Goal: Task Accomplishment & Management: Use online tool/utility

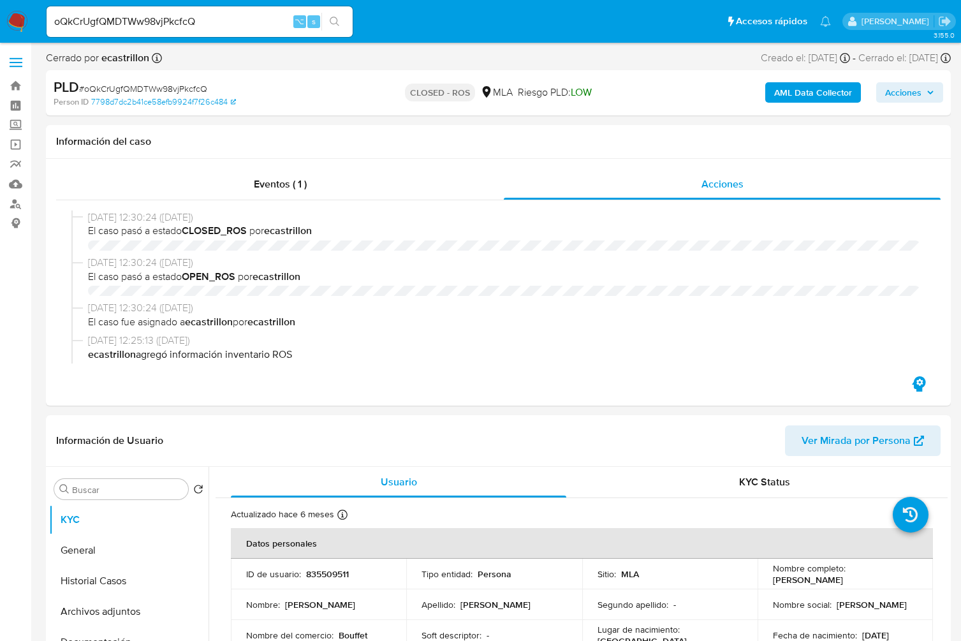
select select "10"
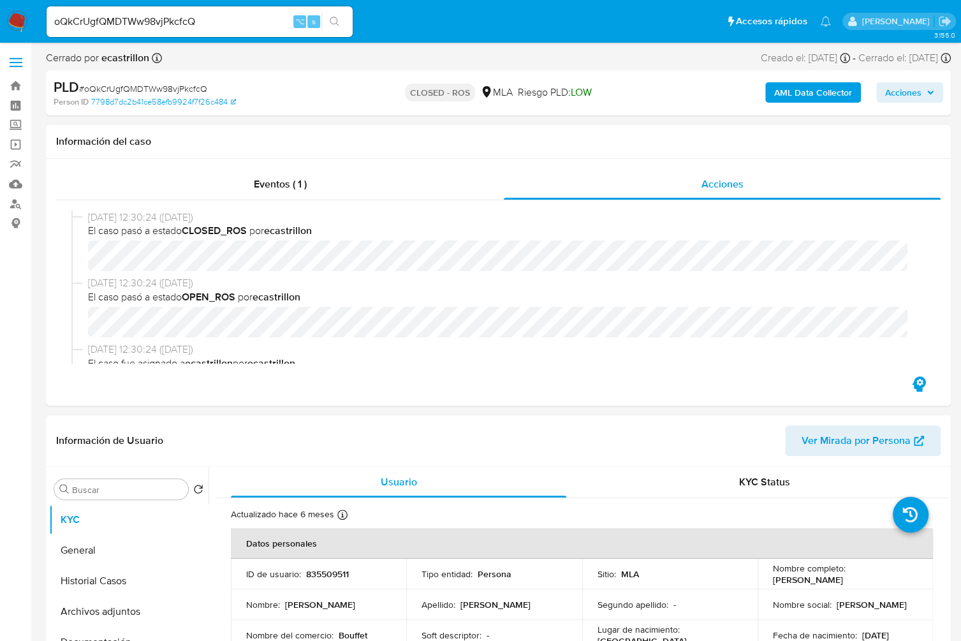
scroll to position [625, 0]
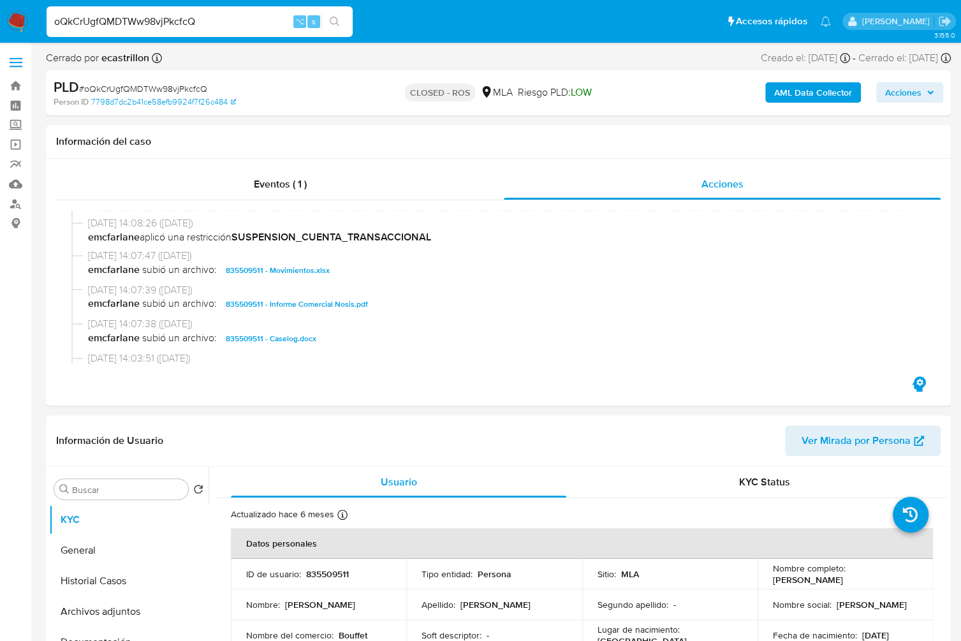
click at [221, 21] on input "oQkCrUgfQMDTWw98vjPkcfcQ" at bounding box center [200, 21] width 306 height 17
paste input "57dIUC3vire0gG109b8XDG8z"
type input "57dIUC3vire0gG109b8XDG8z"
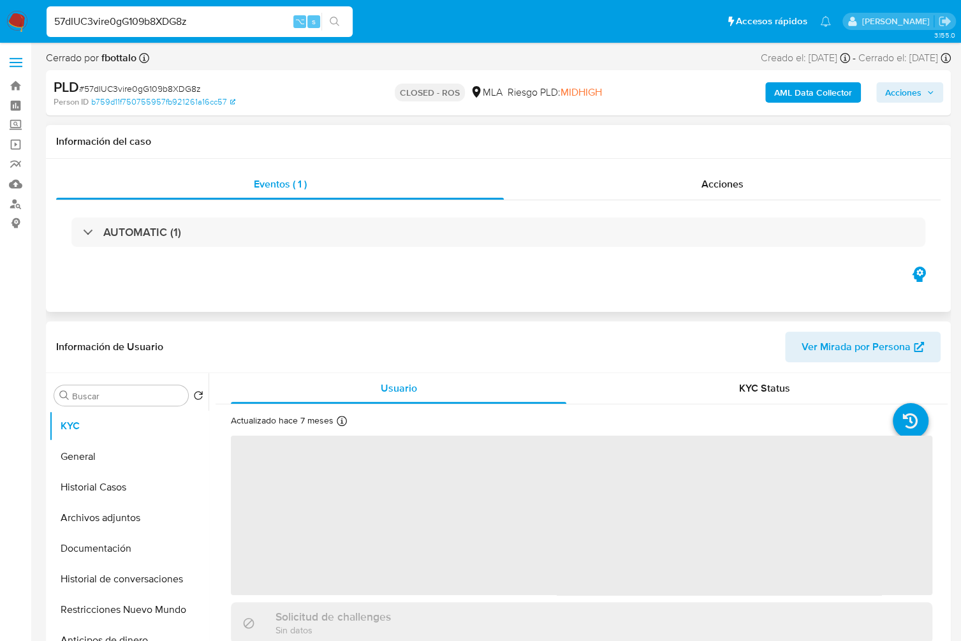
select select "10"
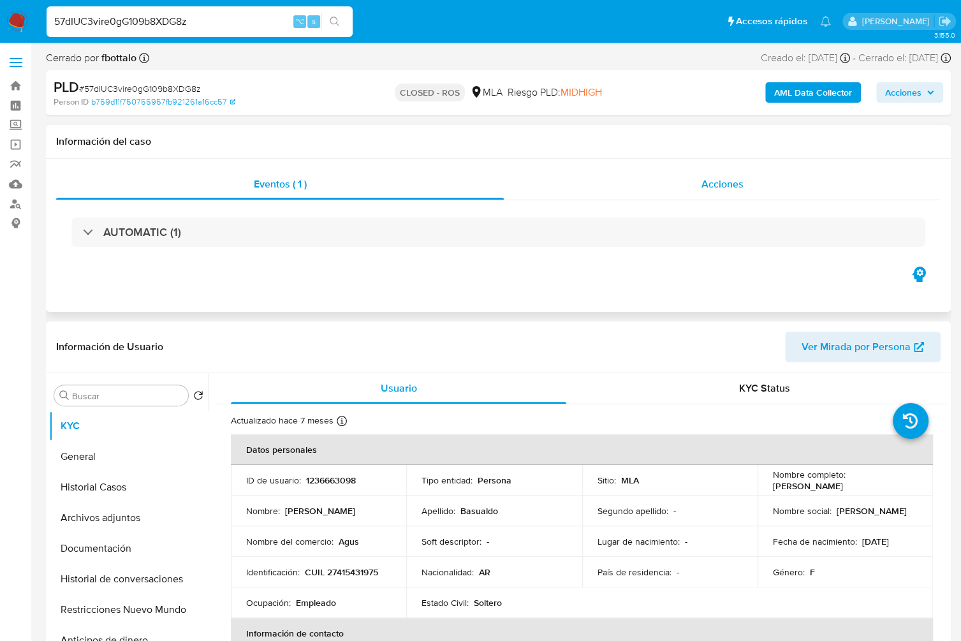
click at [738, 183] on span "Acciones" at bounding box center [723, 184] width 42 height 15
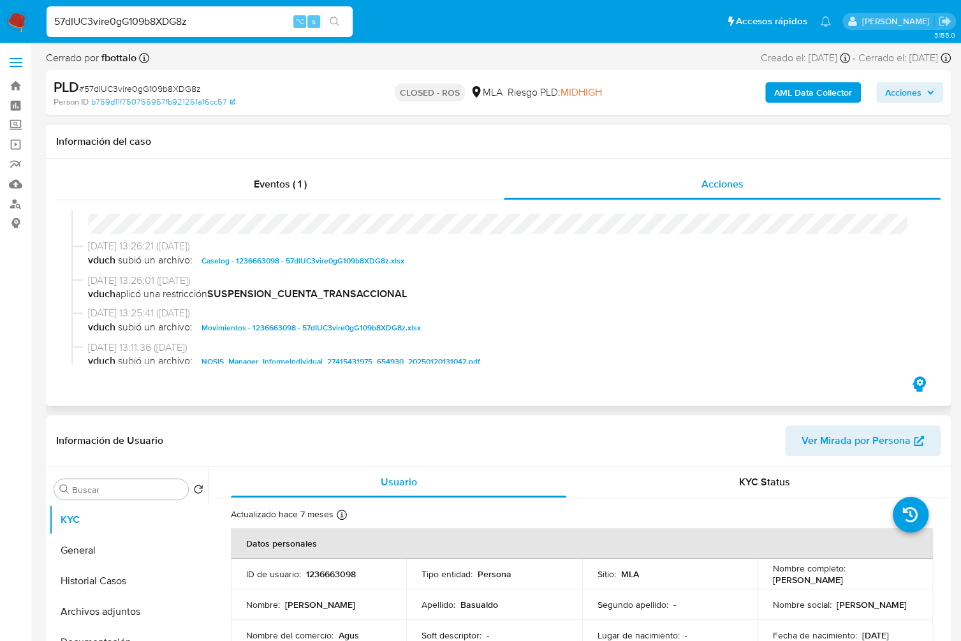
scroll to position [783, 0]
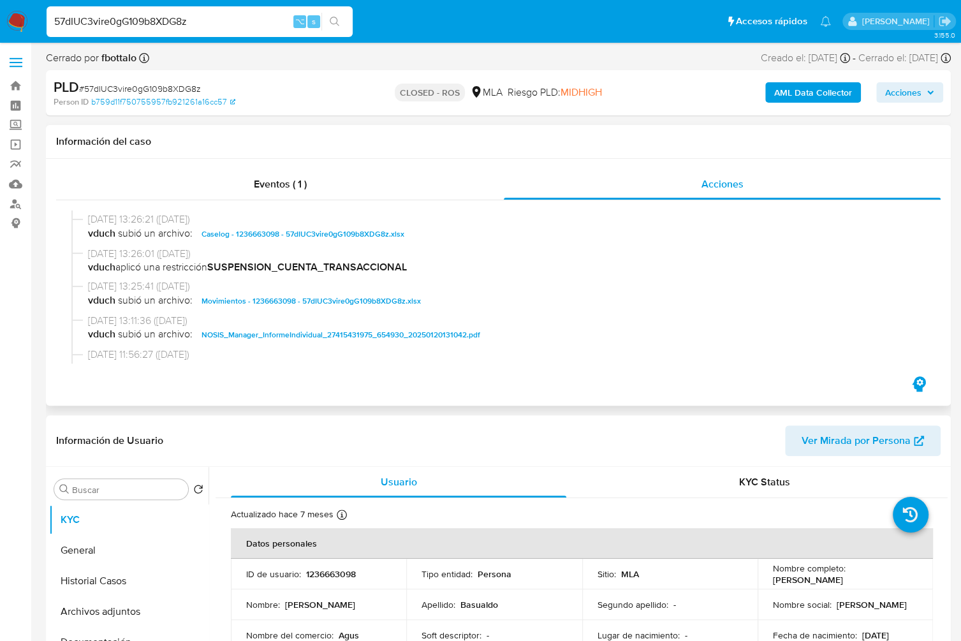
click at [338, 237] on span "Caselog - 1236663098 - 57dIUC3vire0gG109b8XDG8z.xlsx" at bounding box center [303, 233] width 203 height 15
click at [526, 434] on header "Información de Usuario Ver Mirada por Persona" at bounding box center [498, 441] width 885 height 31
click at [213, 22] on input "57dIUC3vire0gG109b8XDG8z" at bounding box center [200, 21] width 306 height 17
paste input "NJ9daH5Nq2VLb9Xm5miA89Cr"
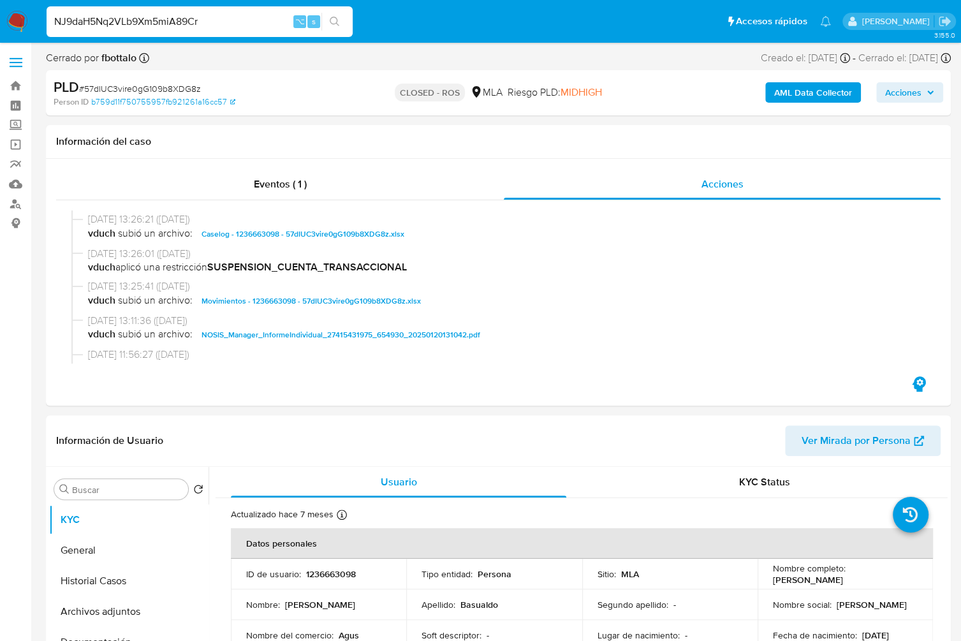
type input "NJ9daH5Nq2VLb9Xm5miA89Cr"
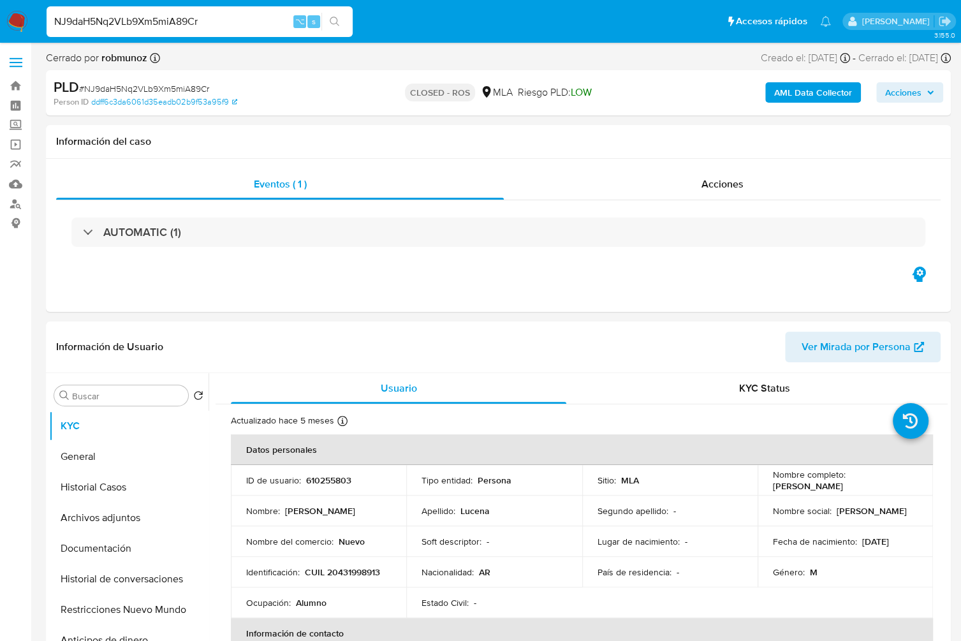
select select "10"
click at [180, 17] on input "NJ9daH5Nq2VLb9Xm5miA89Cr" at bounding box center [200, 21] width 306 height 17
click at [174, 20] on input "NJ9daH5Nq2VLb9Xm5miA89Cr" at bounding box center [200, 21] width 306 height 17
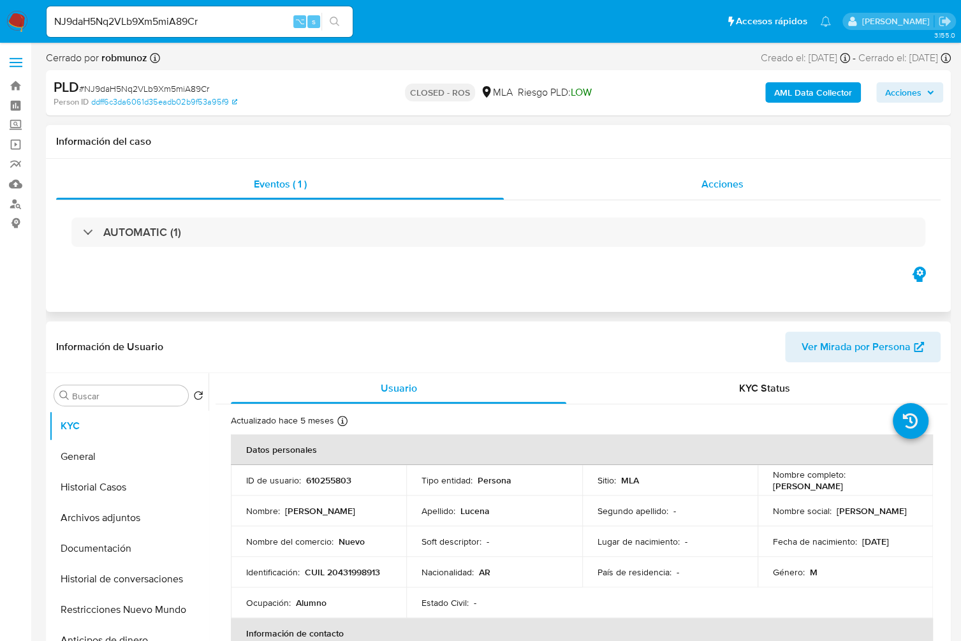
click at [739, 180] on span "Acciones" at bounding box center [723, 184] width 42 height 15
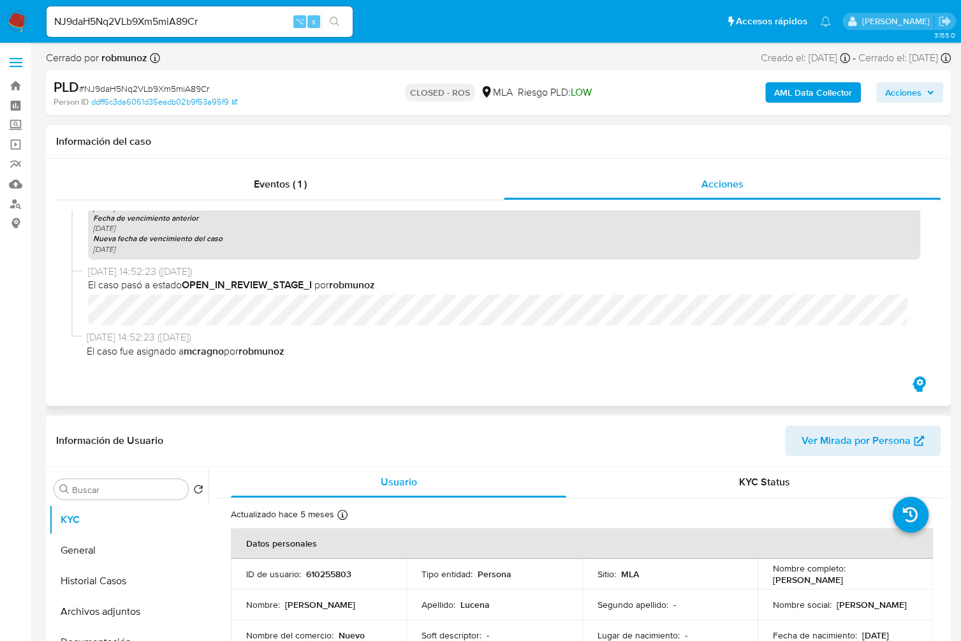
scroll to position [1579, 0]
click at [106, 582] on button "Historial Casos" at bounding box center [123, 581] width 149 height 31
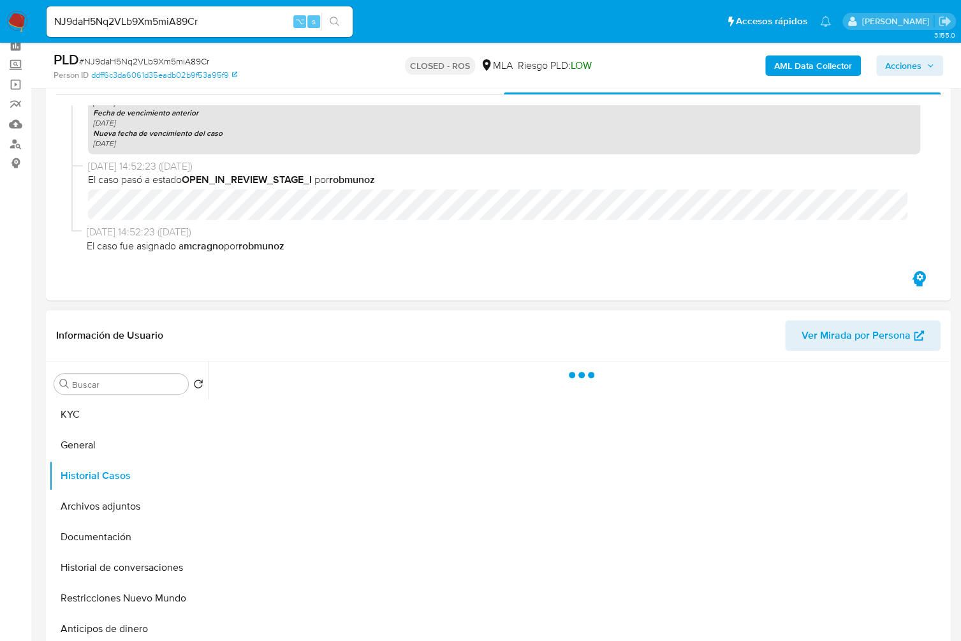
scroll to position [68, 0]
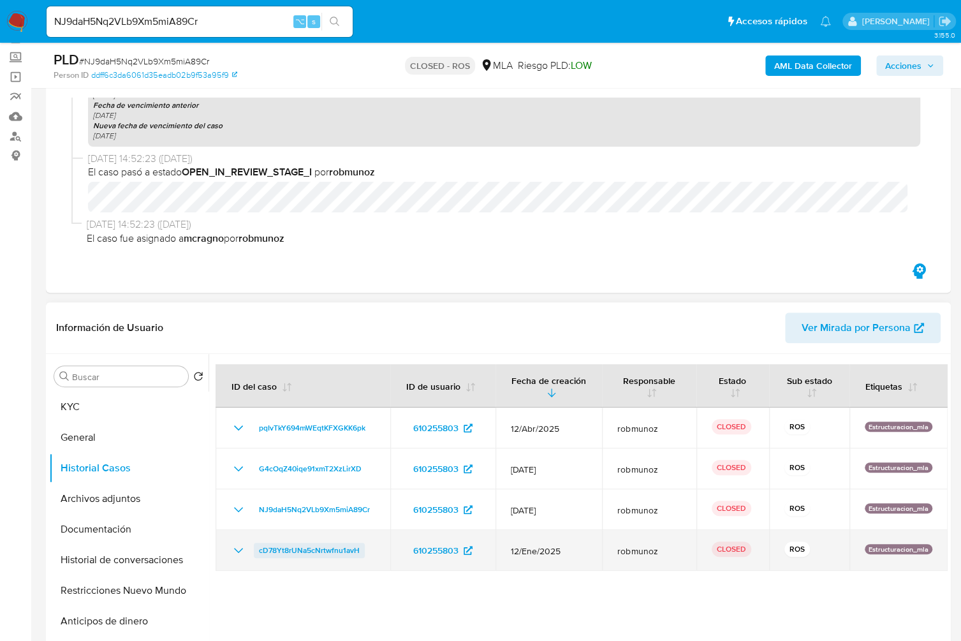
click at [308, 552] on span "cD78Yt8rUNa5cNrtwfnu1avH" at bounding box center [309, 550] width 101 height 15
click at [231, 548] on icon "Mostrar/Ocultar" at bounding box center [238, 550] width 15 height 15
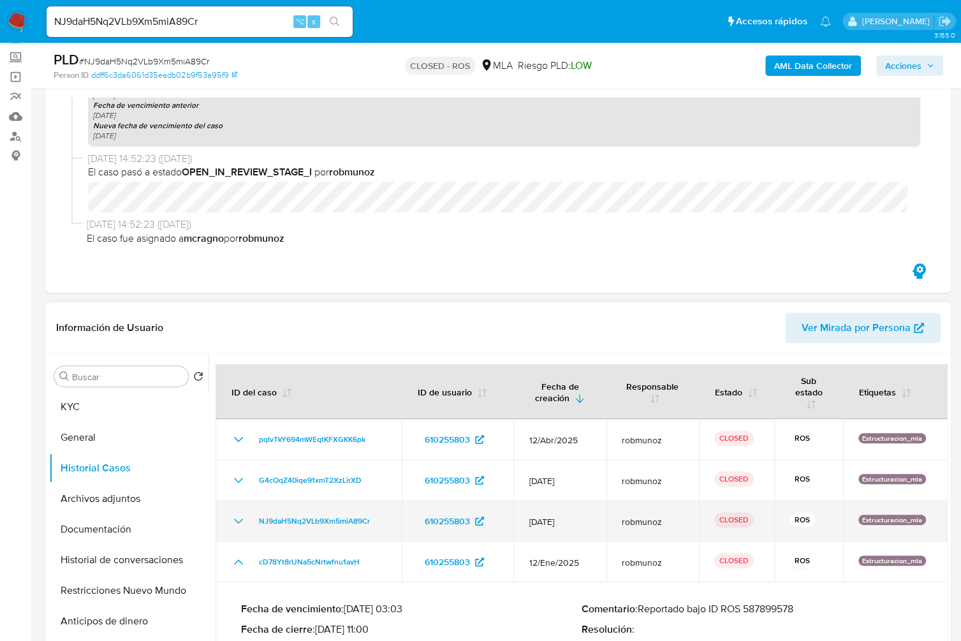
click at [232, 517] on icon "Mostrar/Ocultar" at bounding box center [238, 521] width 15 height 15
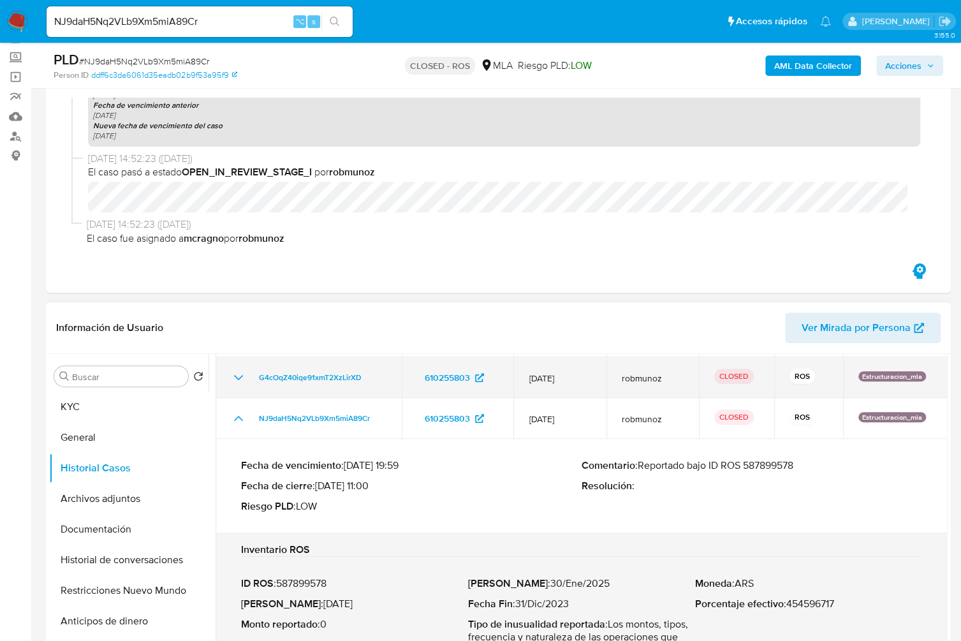
scroll to position [102, 0]
click at [239, 376] on icon "Mostrar/Ocultar" at bounding box center [238, 378] width 15 height 15
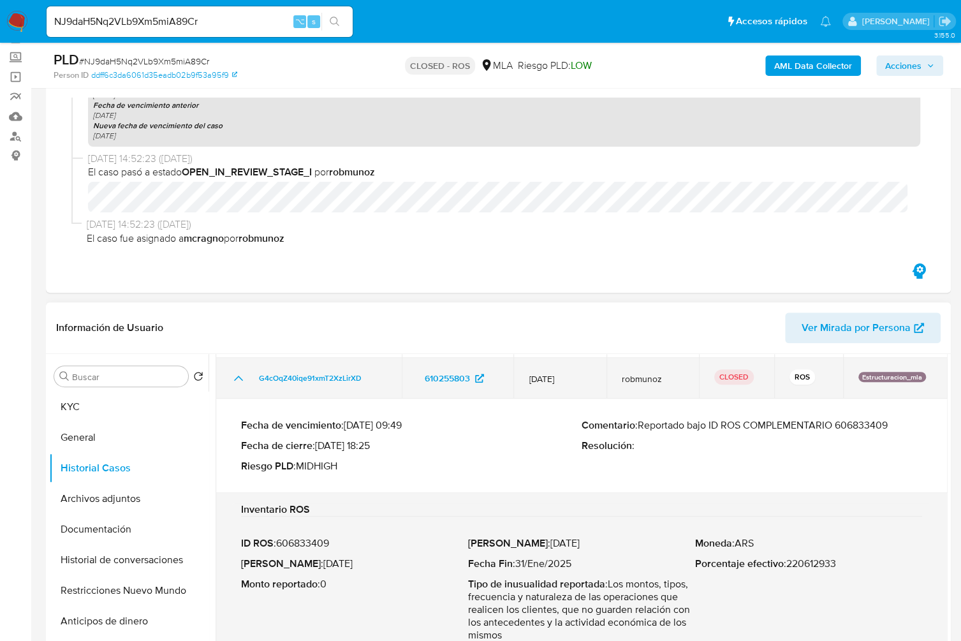
click at [239, 380] on icon "Mostrar/Ocultar" at bounding box center [238, 378] width 15 height 15
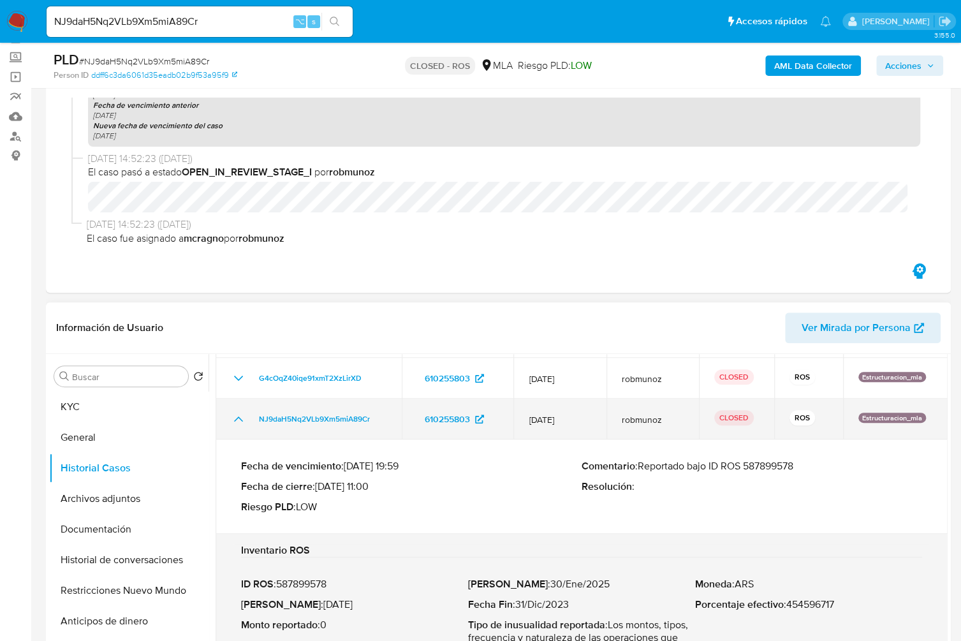
click at [236, 420] on icon "Mostrar/Ocultar" at bounding box center [238, 419] width 15 height 15
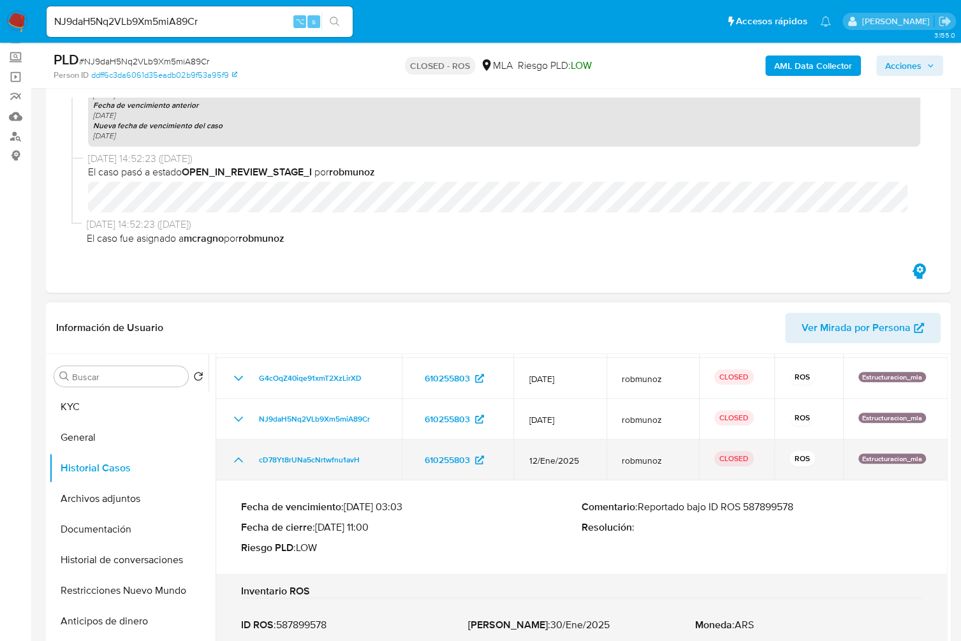
click at [234, 464] on icon "Mostrar/Ocultar" at bounding box center [238, 459] width 15 height 15
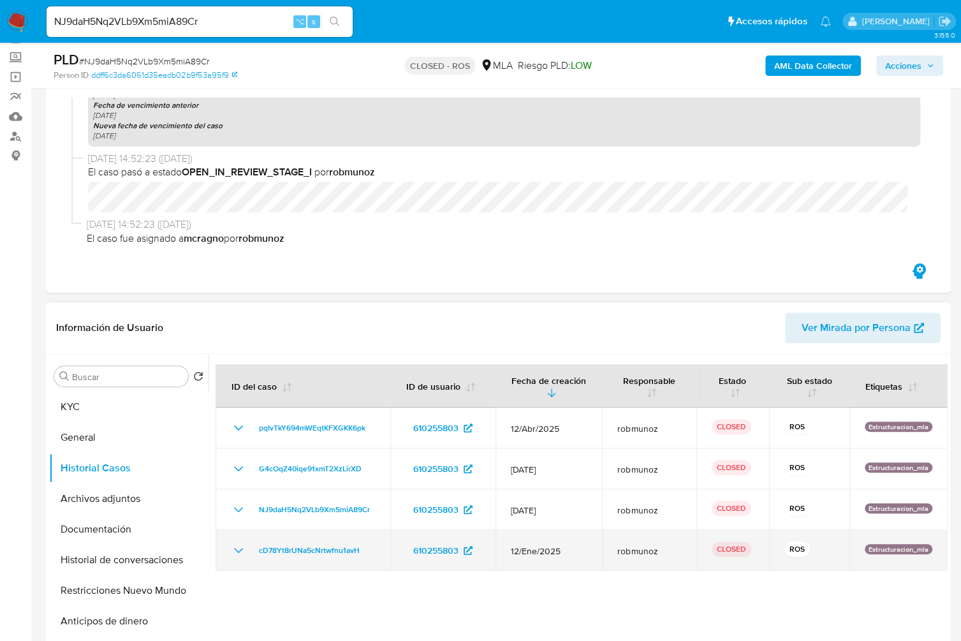
scroll to position [0, 0]
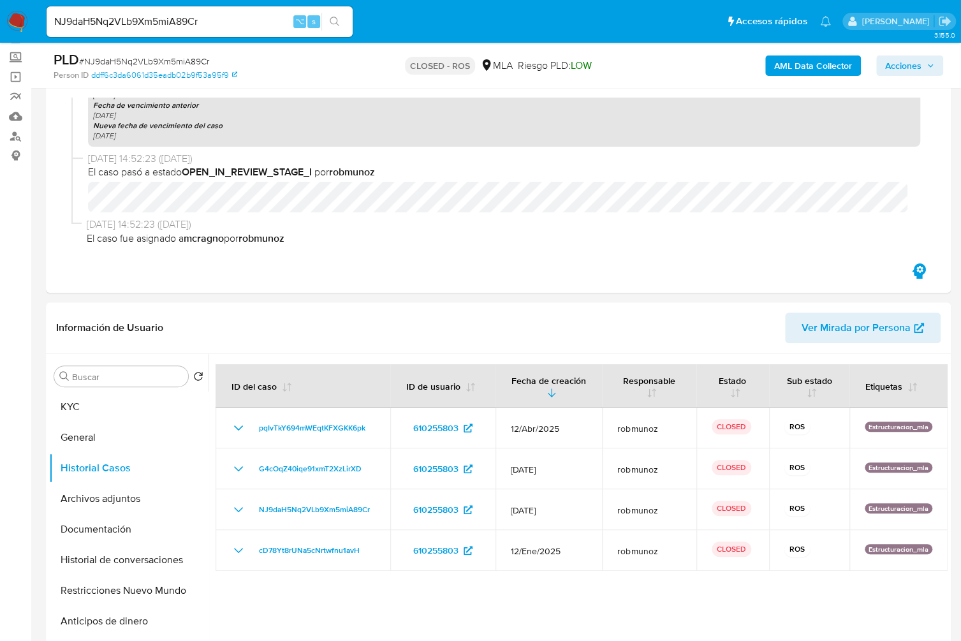
click at [167, 63] on span "# NJ9daH5Nq2VLb9Xm5miA89Cr" at bounding box center [144, 61] width 130 height 13
copy span "NJ9daH5Nq2VLb9Xm5miA89Cr"
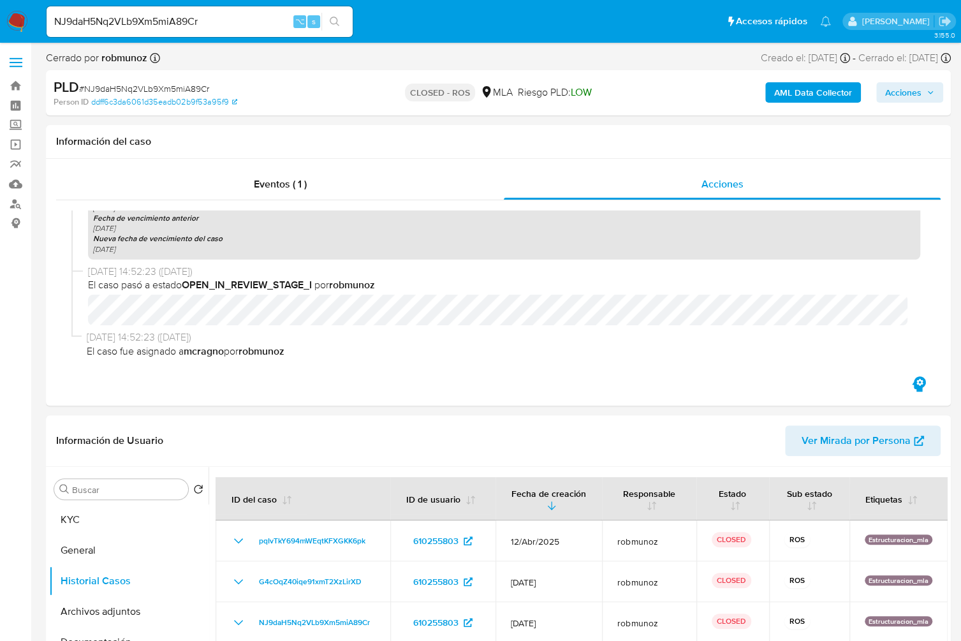
drag, startPoint x: 207, startPoint y: 31, endPoint x: 207, endPoint y: 22, distance: 8.9
click at [207, 31] on div "NJ9daH5Nq2VLb9Xm5miA89Cr ⌥ s" at bounding box center [200, 21] width 306 height 31
click at [206, 19] on input "NJ9daH5Nq2VLb9Xm5miA89Cr" at bounding box center [200, 21] width 306 height 17
paste input "h4QI3fmiBtY86UcJKNp6gzvy"
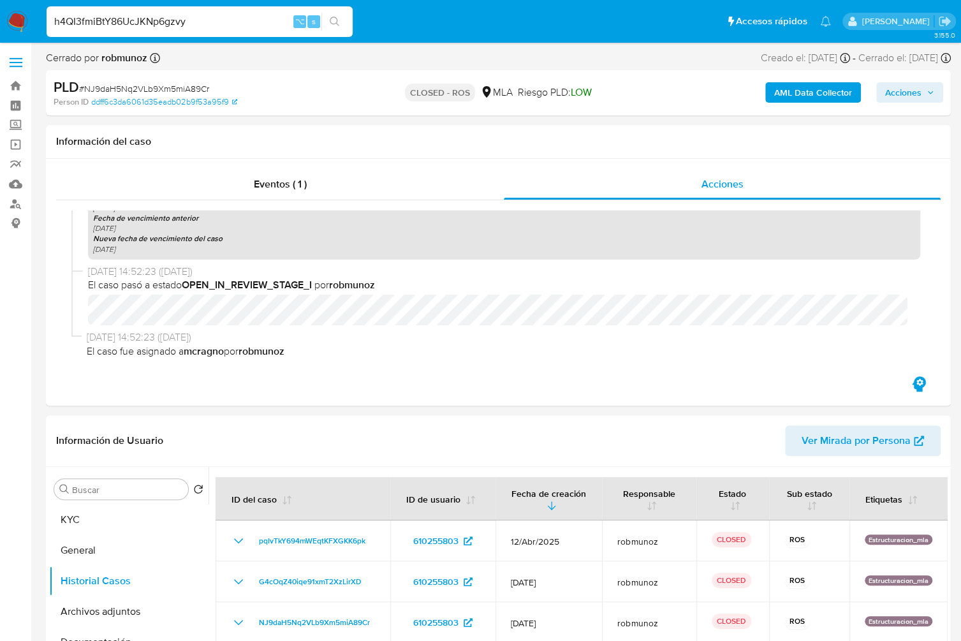
type input "h4QI3fmiBtY86UcJKNp6gzvy"
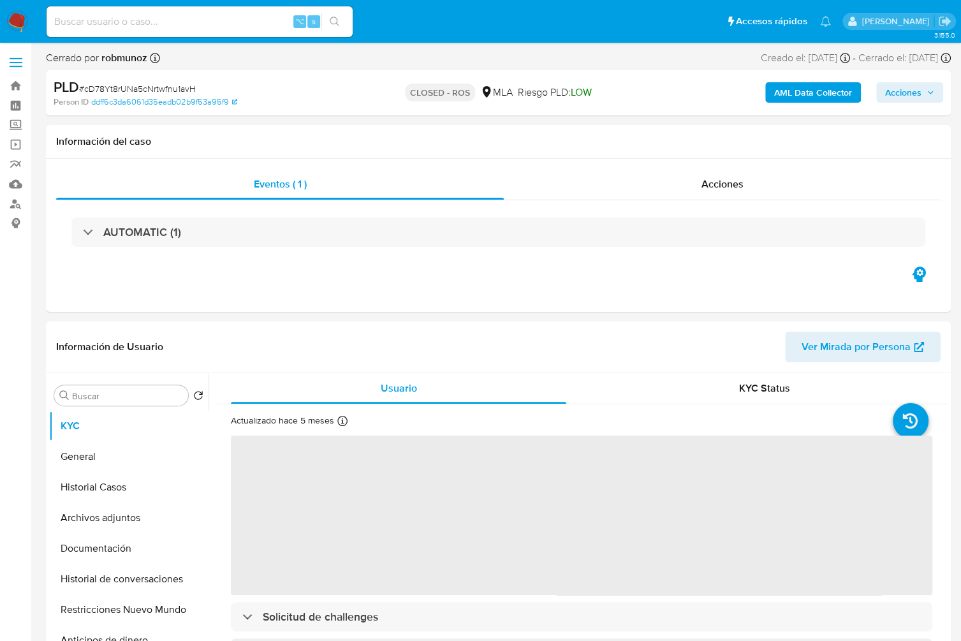
select select "10"
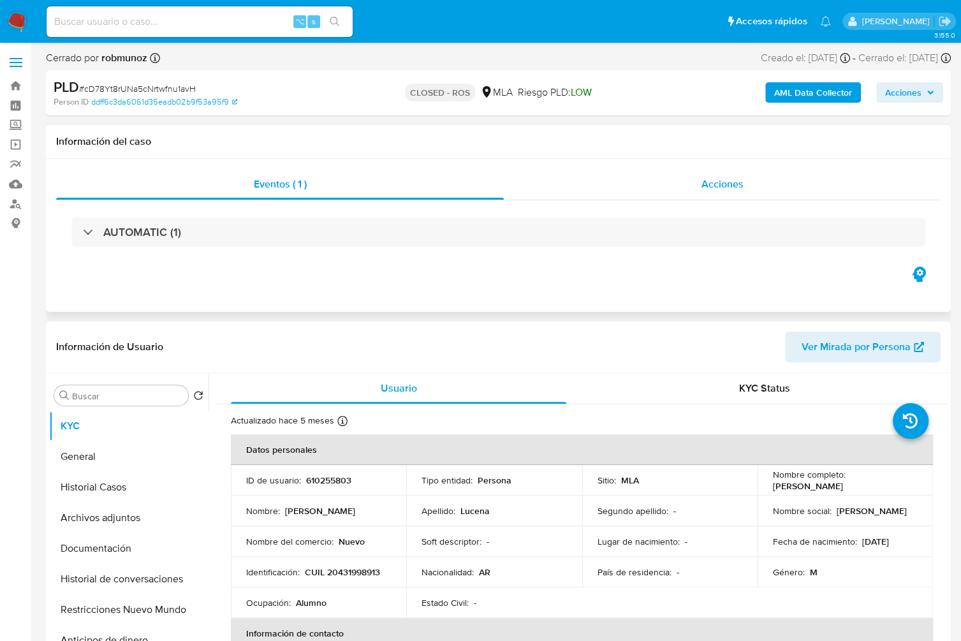
click at [737, 185] on span "Acciones" at bounding box center [723, 184] width 42 height 15
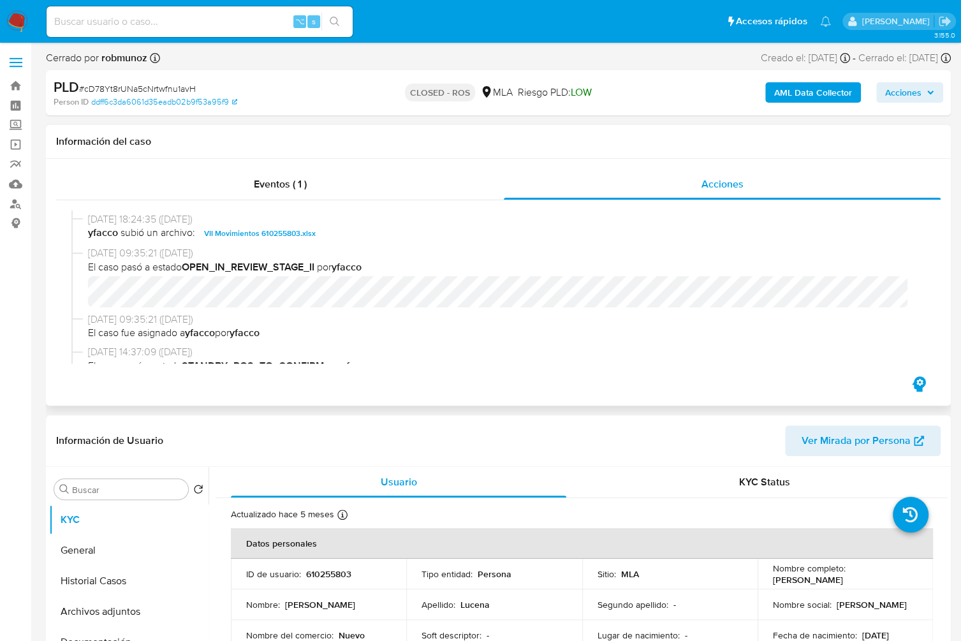
scroll to position [609, 0]
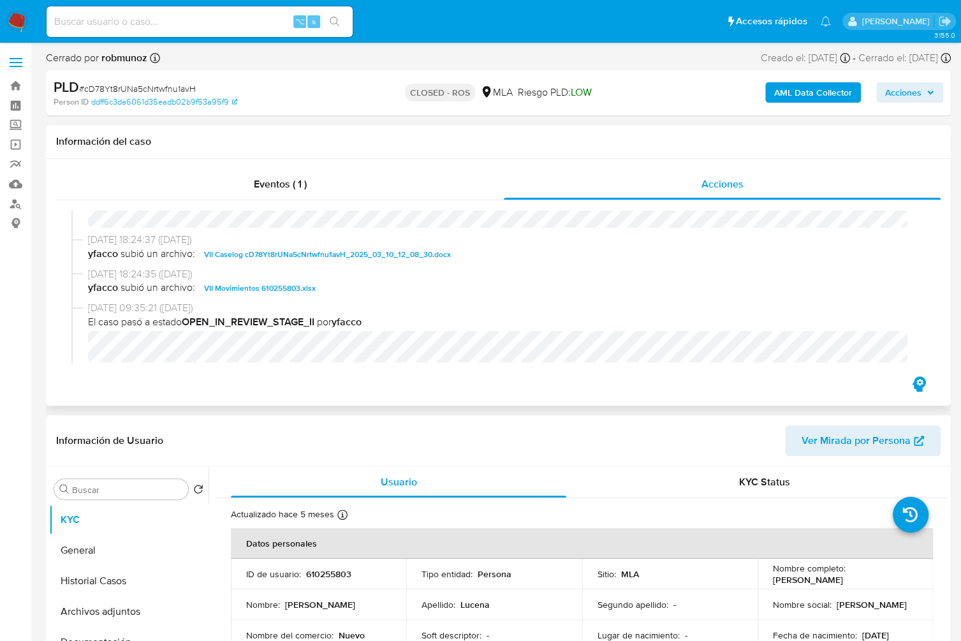
click at [317, 258] on span "VII Caselog cD78Yt8rUNa5cNrtwfnu1avH_2025_03_10_12_08_30.docx" at bounding box center [327, 254] width 247 height 15
click at [158, 84] on span "# cD78Yt8rUNa5cNrtwfnu1avH" at bounding box center [137, 88] width 117 height 13
copy span "cD78Yt8rUNa5cNrtwfnu1avH"
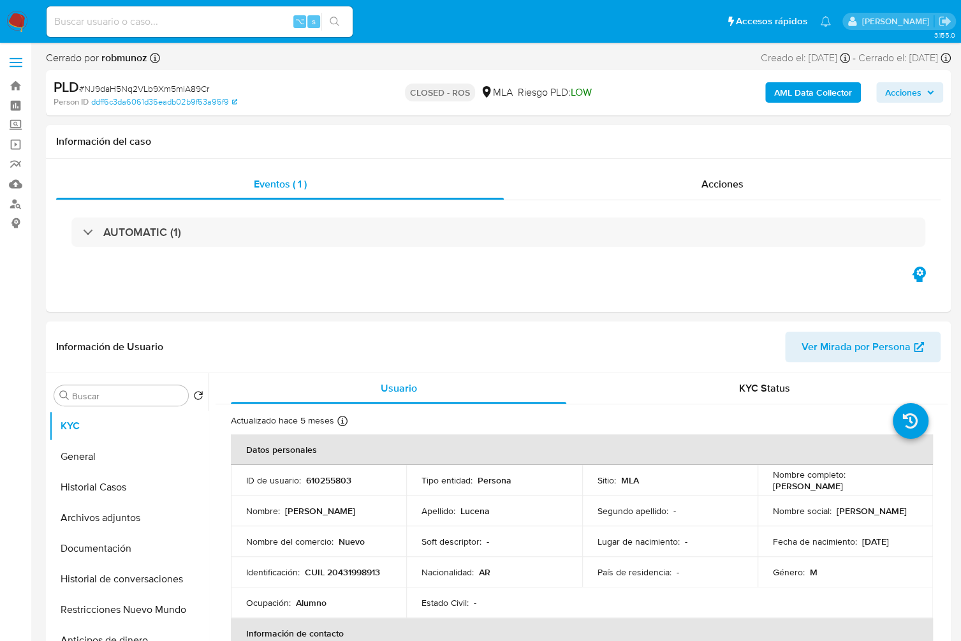
select select "10"
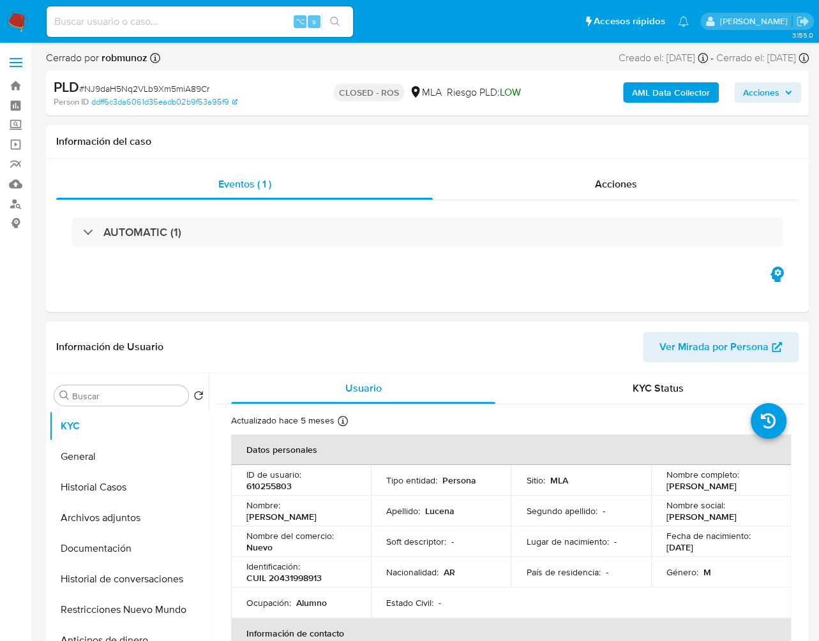
click at [506, 372] on div "Información de Usuario Ver Mirada por Persona" at bounding box center [427, 348] width 762 height 52
click at [654, 304] on div "Eventos ( 1 ) Acciones AUTOMATIC (1)" at bounding box center [427, 235] width 762 height 153
click at [642, 297] on div "Eventos ( 1 ) Acciones AUTOMATIC (1)" at bounding box center [427, 235] width 762 height 153
click at [662, 303] on div "Eventos ( 1 ) Acciones AUTOMATIC (1)" at bounding box center [427, 235] width 762 height 153
click at [186, 22] on input at bounding box center [200, 21] width 306 height 17
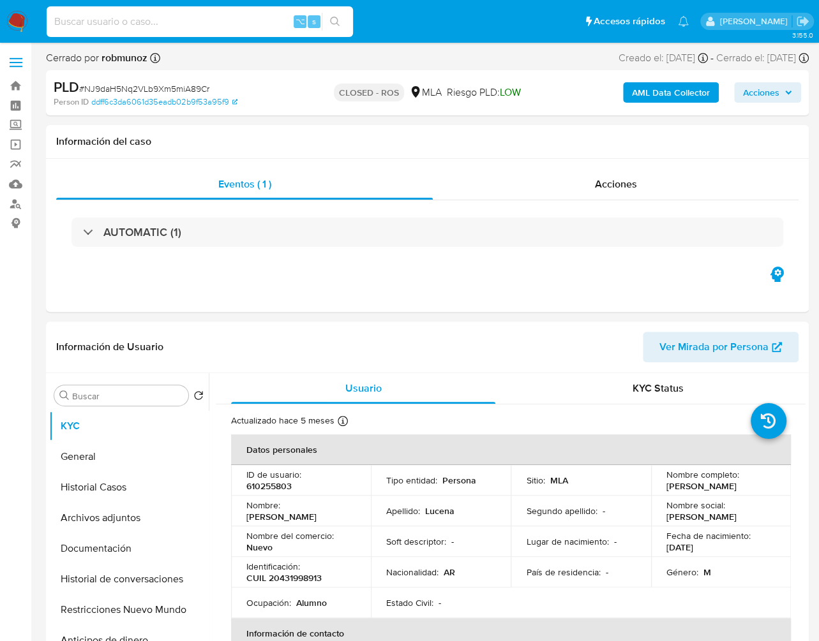
paste input "h4QI3fmiBtY86UcJKNp6gzvy"
type input "h4QI3fmiBtY86UcJKNp6gzvy"
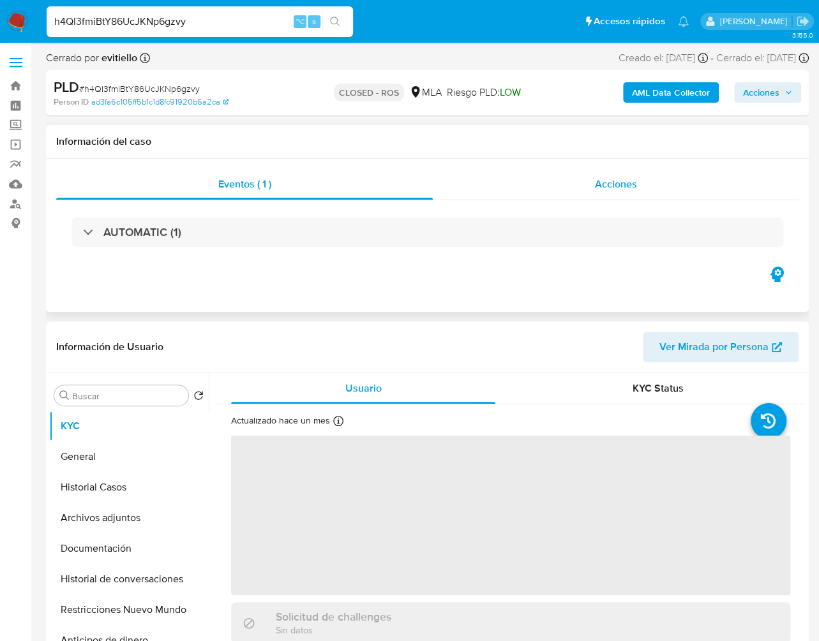
click at [623, 193] on div "Acciones" at bounding box center [616, 184] width 366 height 31
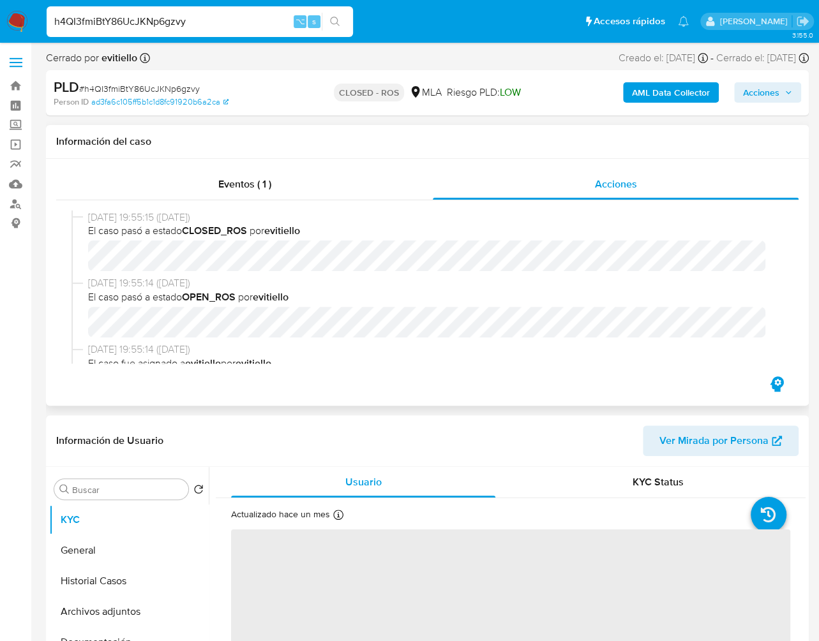
select select "10"
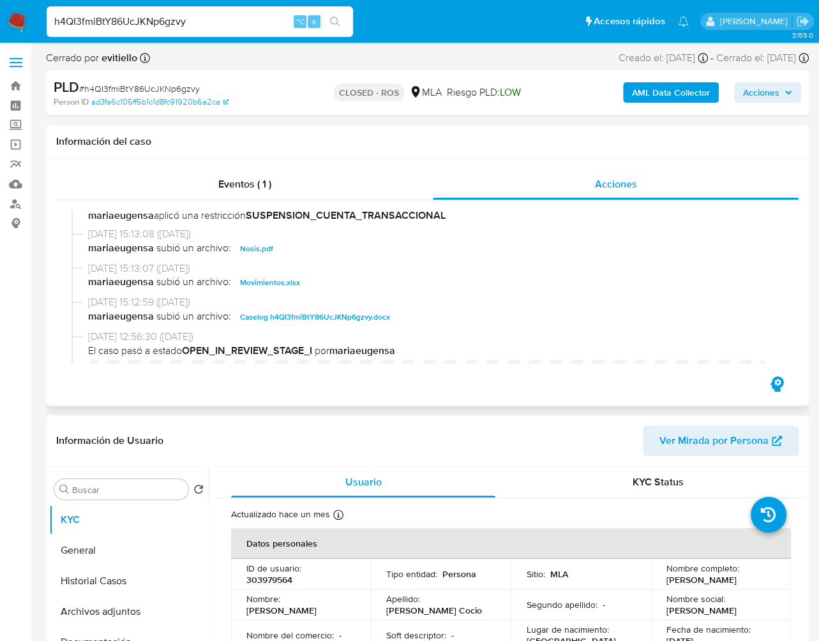
scroll to position [1146, 0]
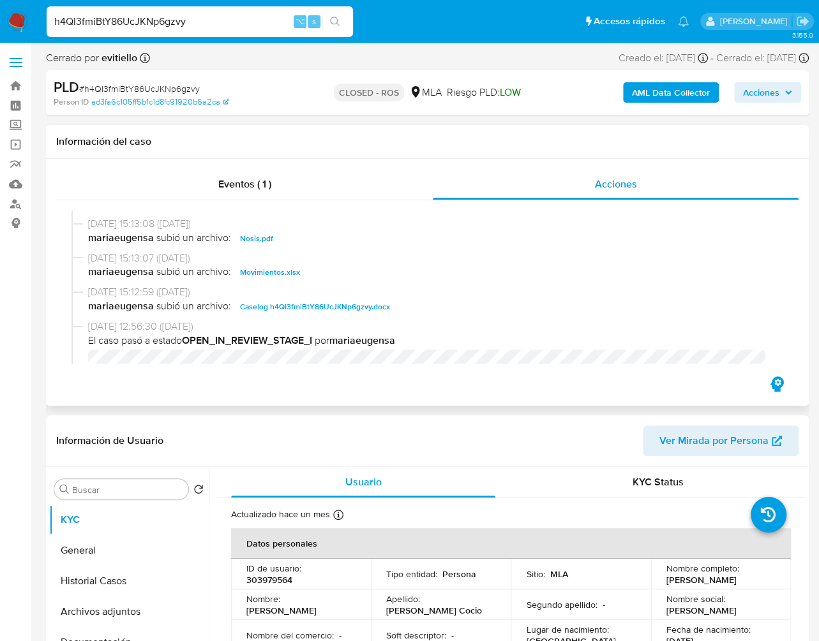
click at [271, 313] on span "Caselog h4QI3fmiBtY86UcJKNp6gzvy.docx" at bounding box center [315, 306] width 150 height 15
click at [151, 21] on input "h4QI3fmiBtY86UcJKNp6gzvy" at bounding box center [200, 21] width 306 height 17
paste input "Yns5WYiIYA8Sm9MqcvEtEKVG"
type input "Yns5WYiIYA8Sm9MqcvEtEKVG"
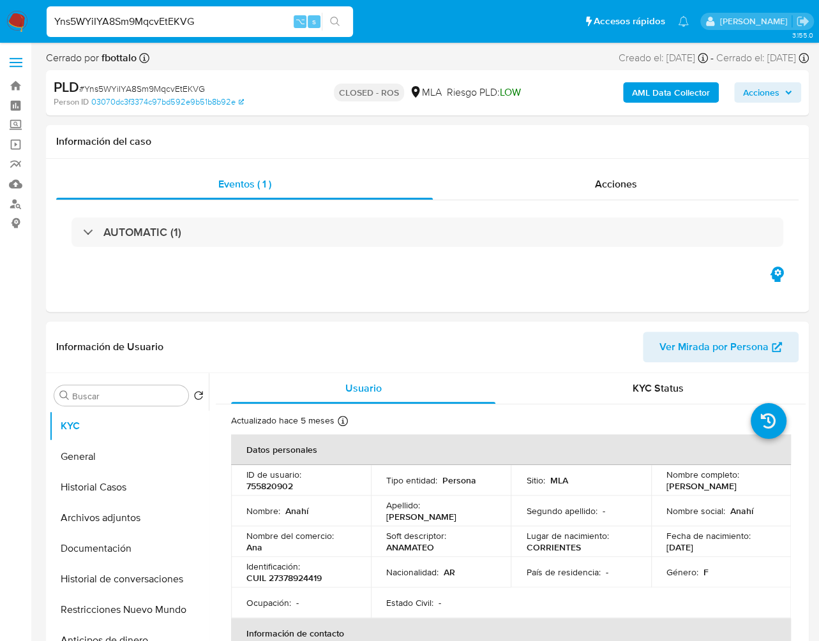
select select "10"
